Goal: Task Accomplishment & Management: Complete application form

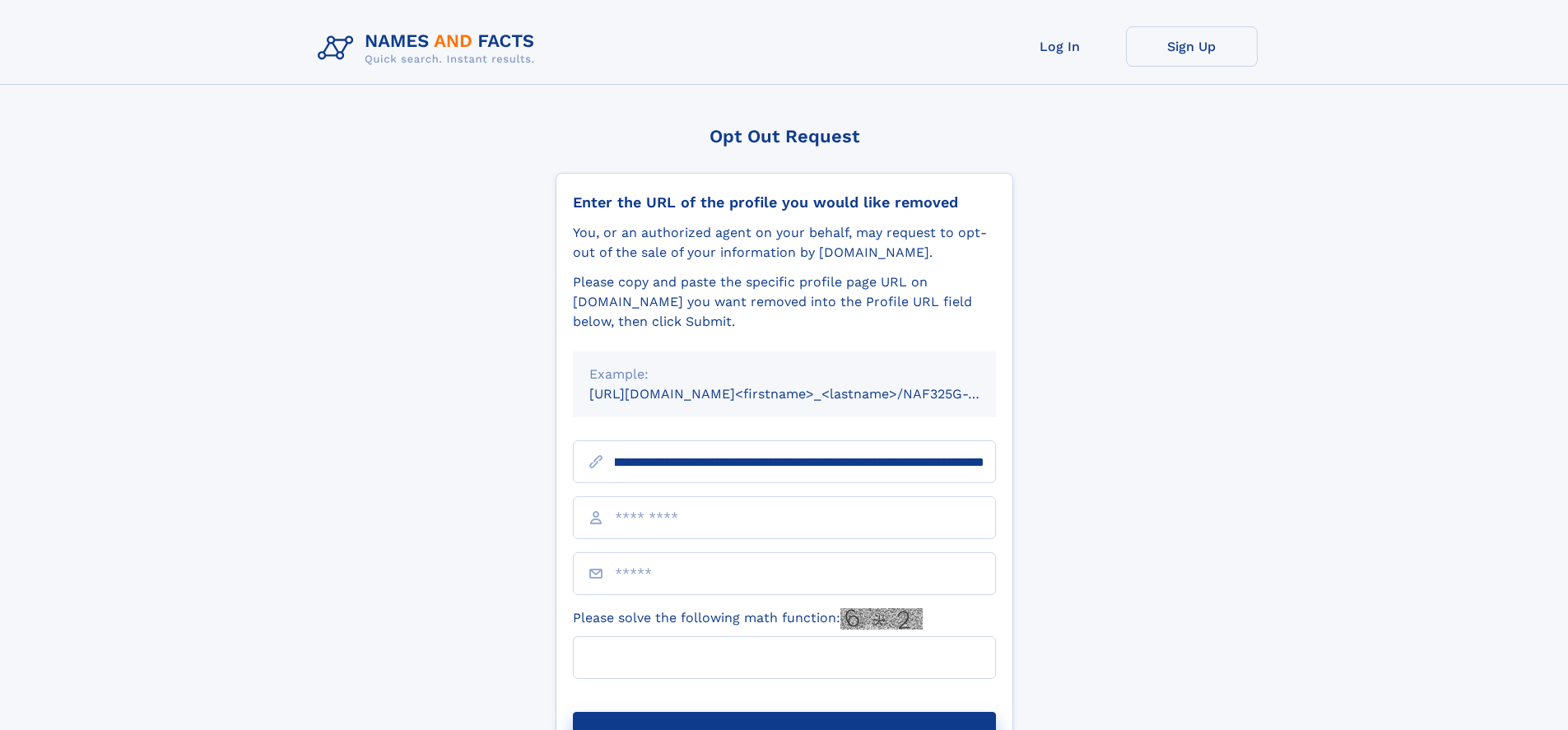
scroll to position [0, 181]
type input "**********"
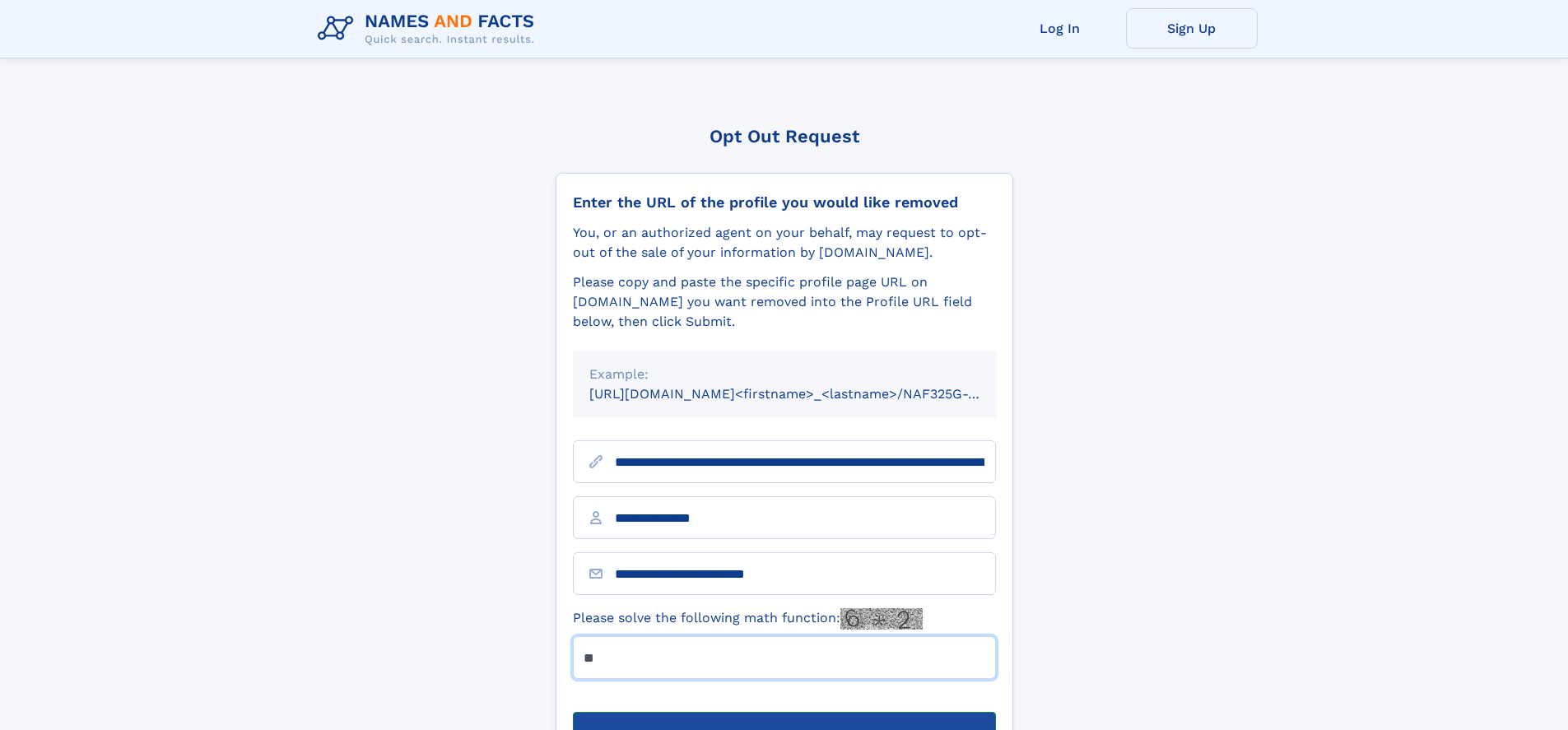
type input "**"
click at [784, 712] on button "Submit Opt Out Request" at bounding box center [785, 738] width 423 height 53
